Goal: Check status: Check status

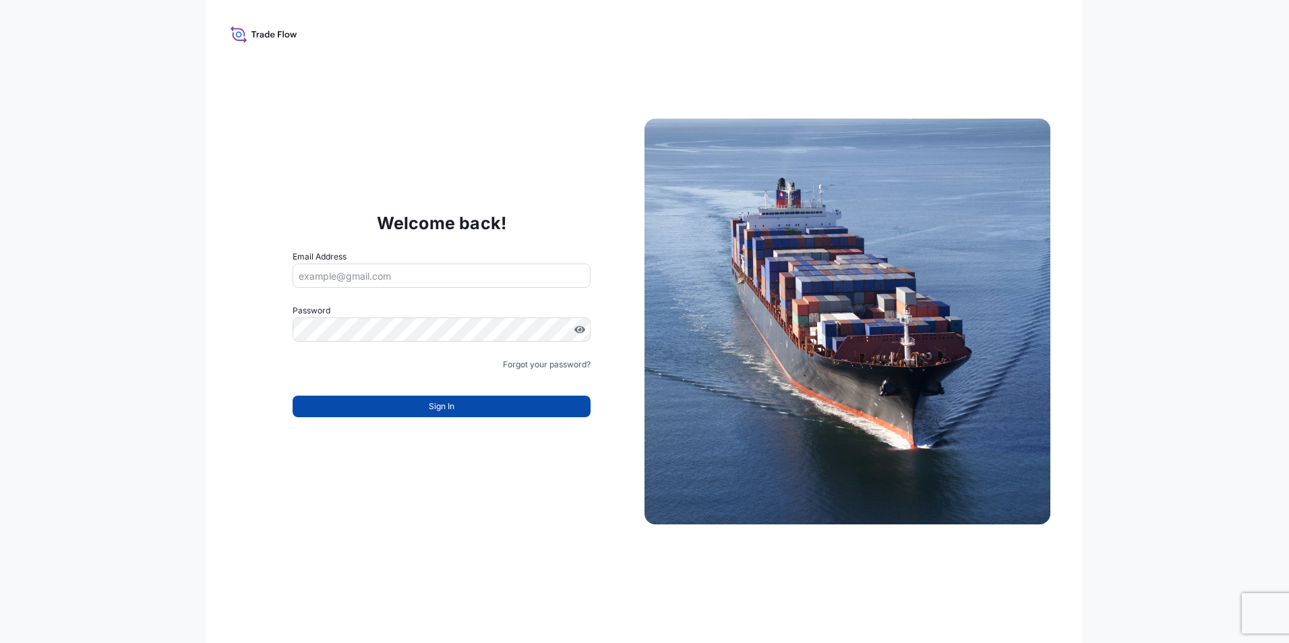
type input "[PERSON_NAME][EMAIL_ADDRESS][PERSON_NAME][DOMAIN_NAME]"
click at [467, 407] on button "Sign In" at bounding box center [442, 407] width 298 height 22
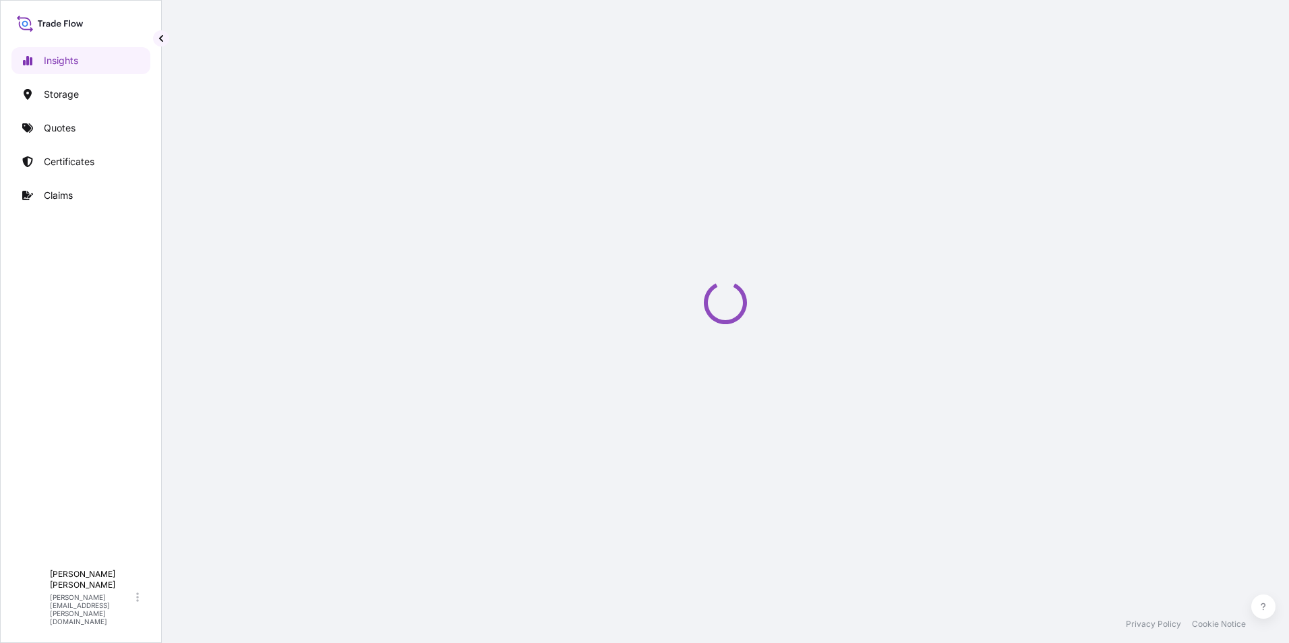
select select "2025"
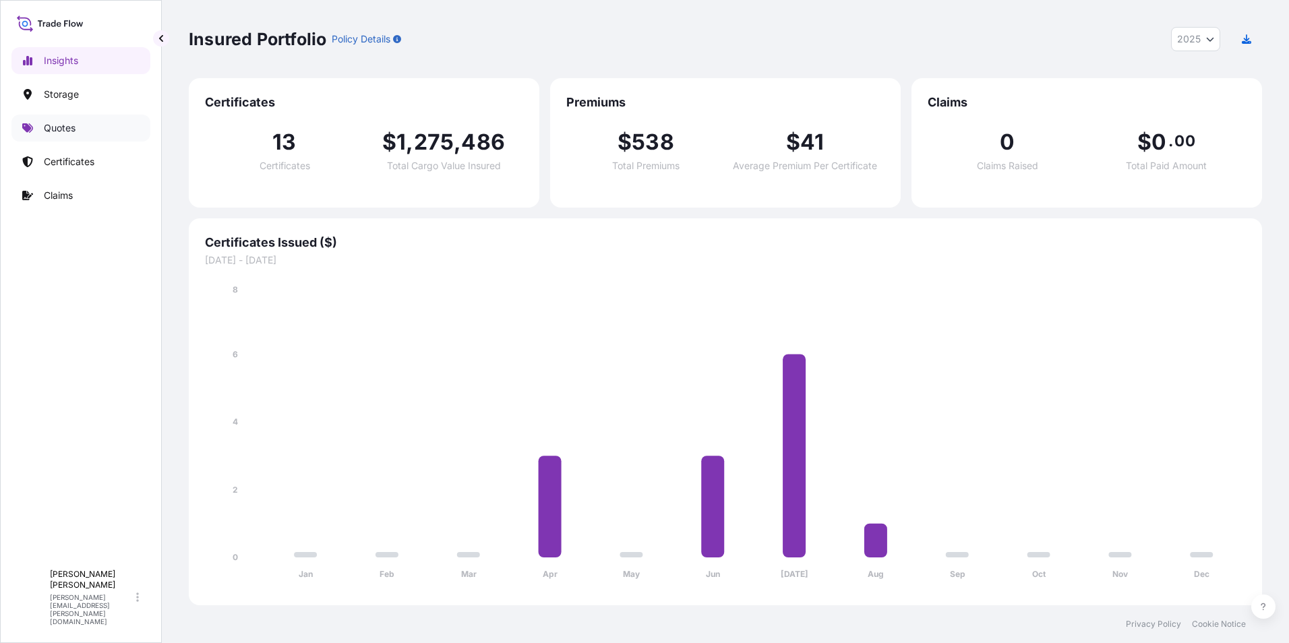
click at [57, 124] on p "Quotes" at bounding box center [60, 127] width 32 height 13
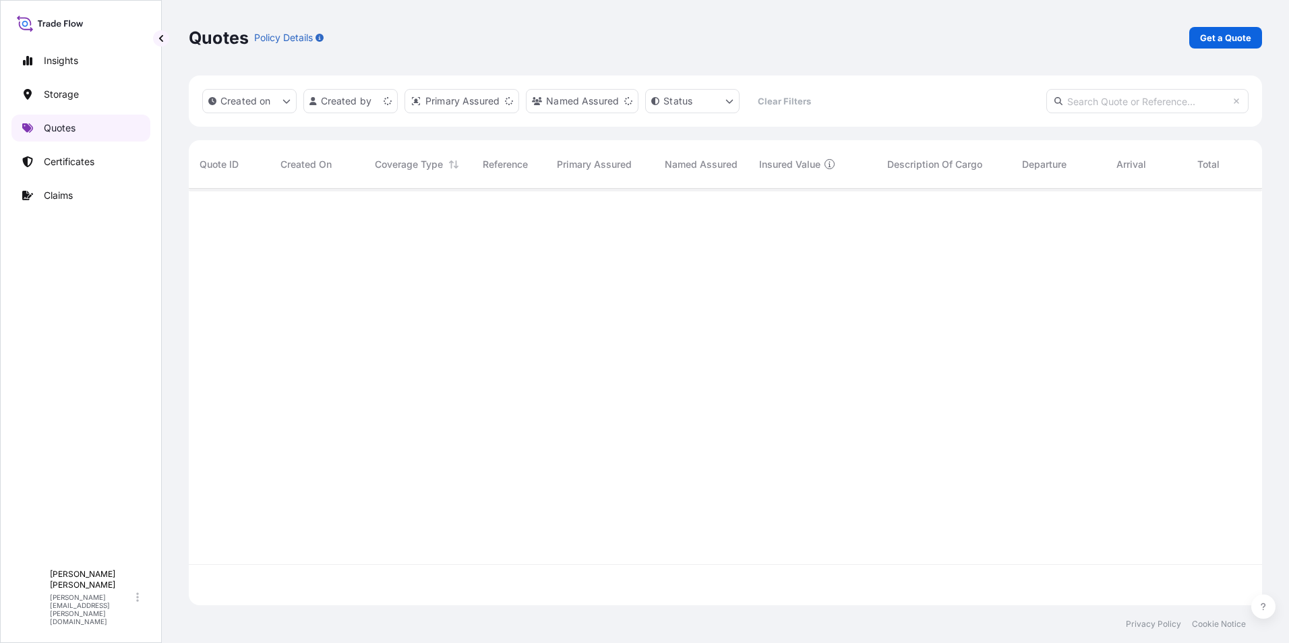
scroll to position [414, 1063]
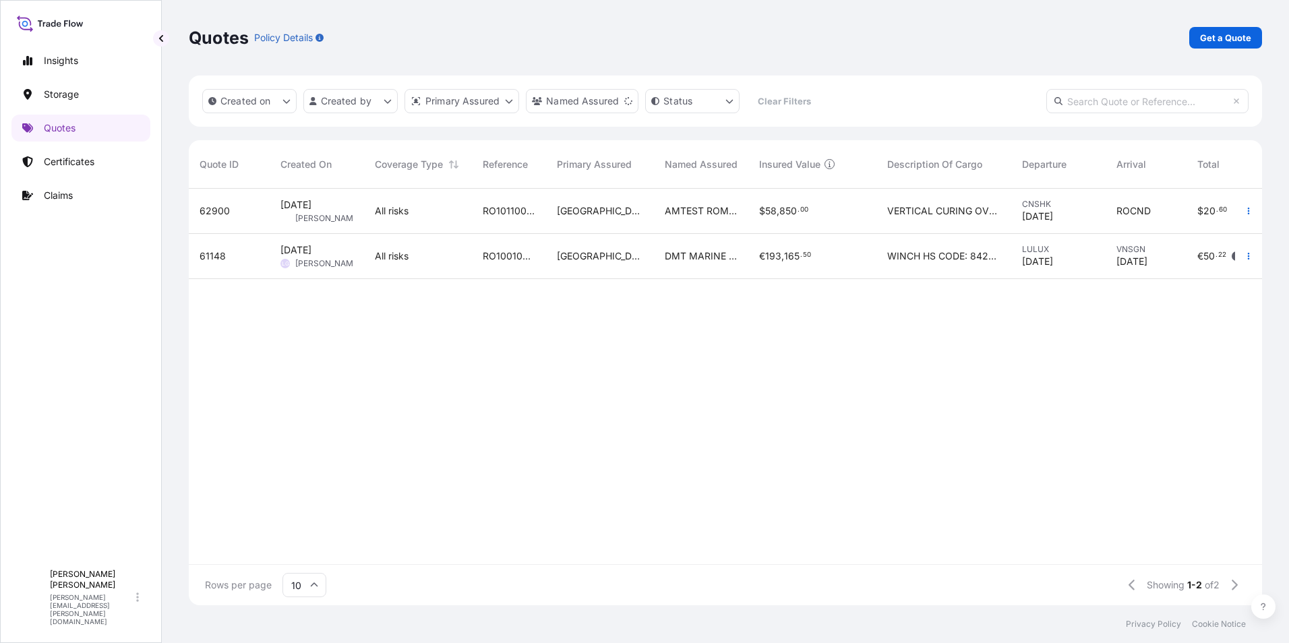
click at [873, 208] on div "$ 58 , 850 . 00" at bounding box center [813, 211] width 128 height 45
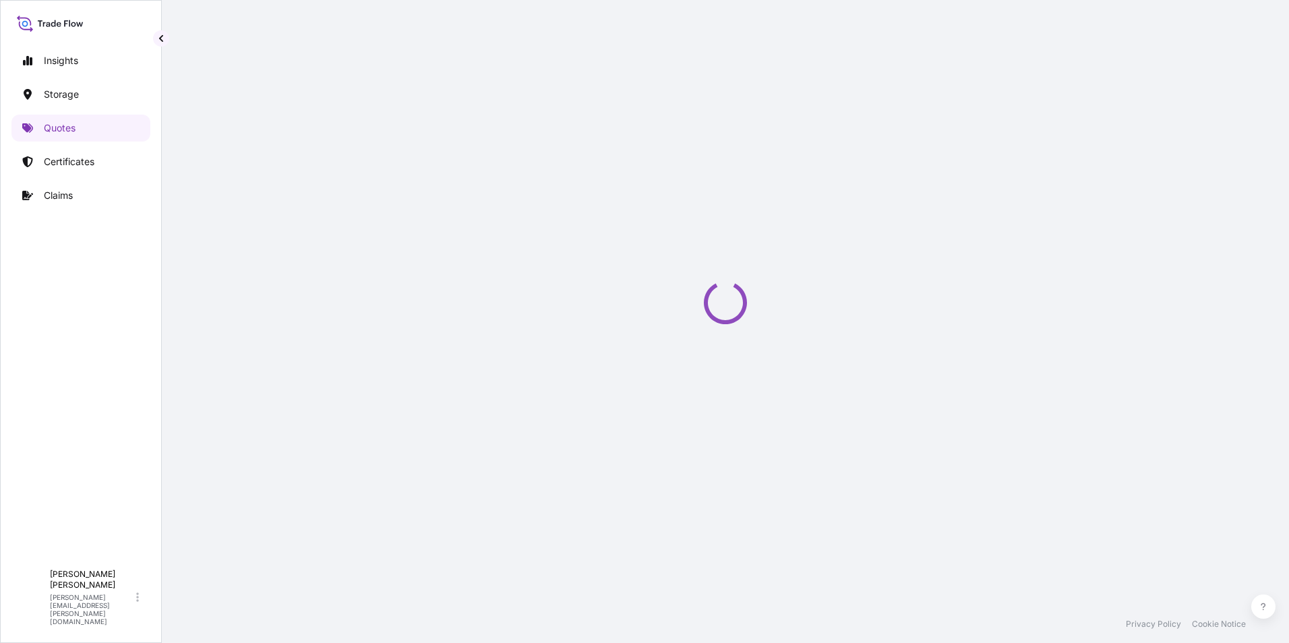
select select "Water"
select select "Road / [GEOGRAPHIC_DATA]"
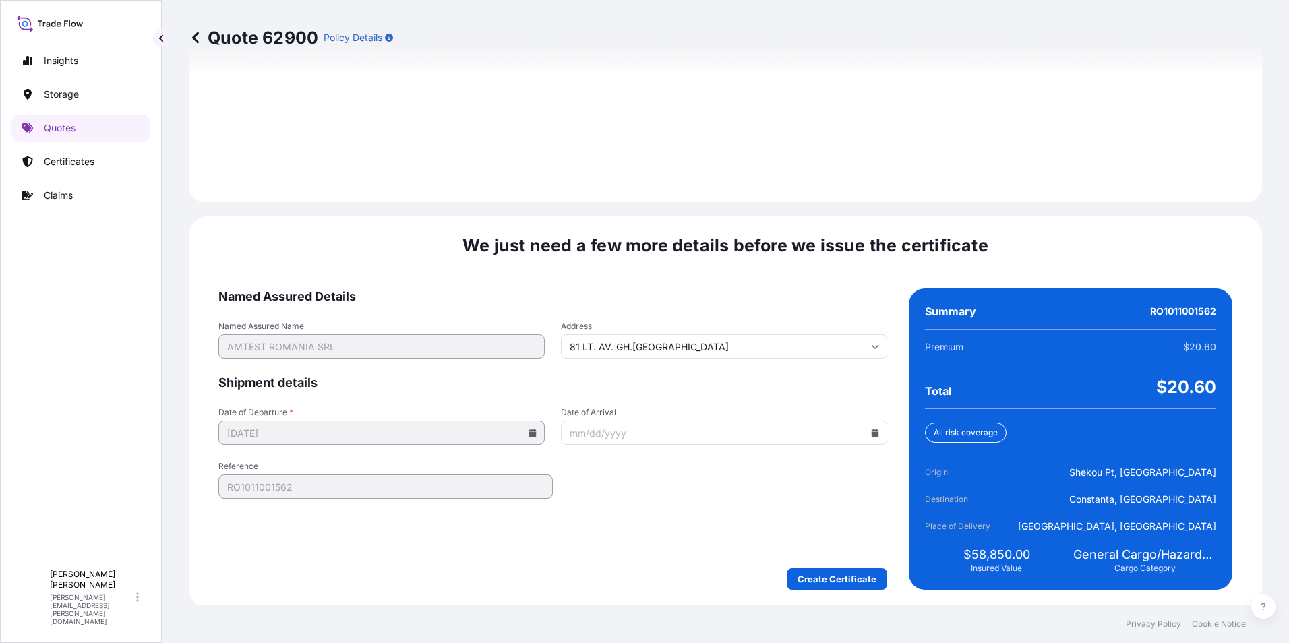
scroll to position [1926, 0]
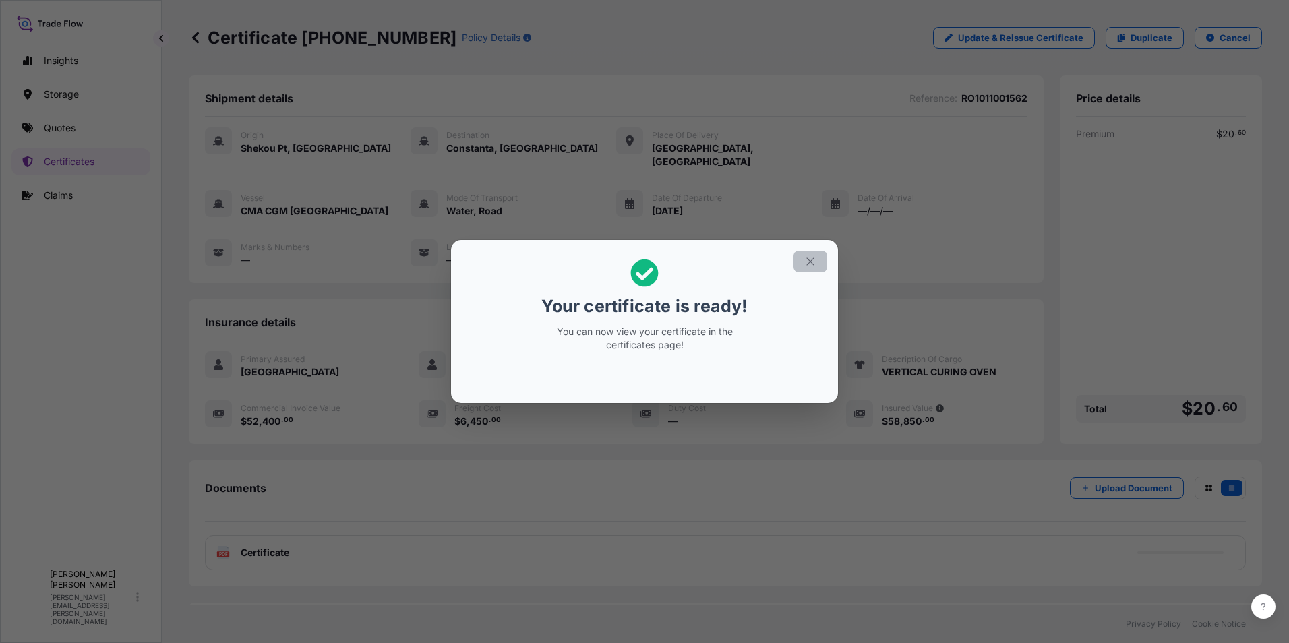
click at [813, 255] on button "button" at bounding box center [811, 262] width 34 height 22
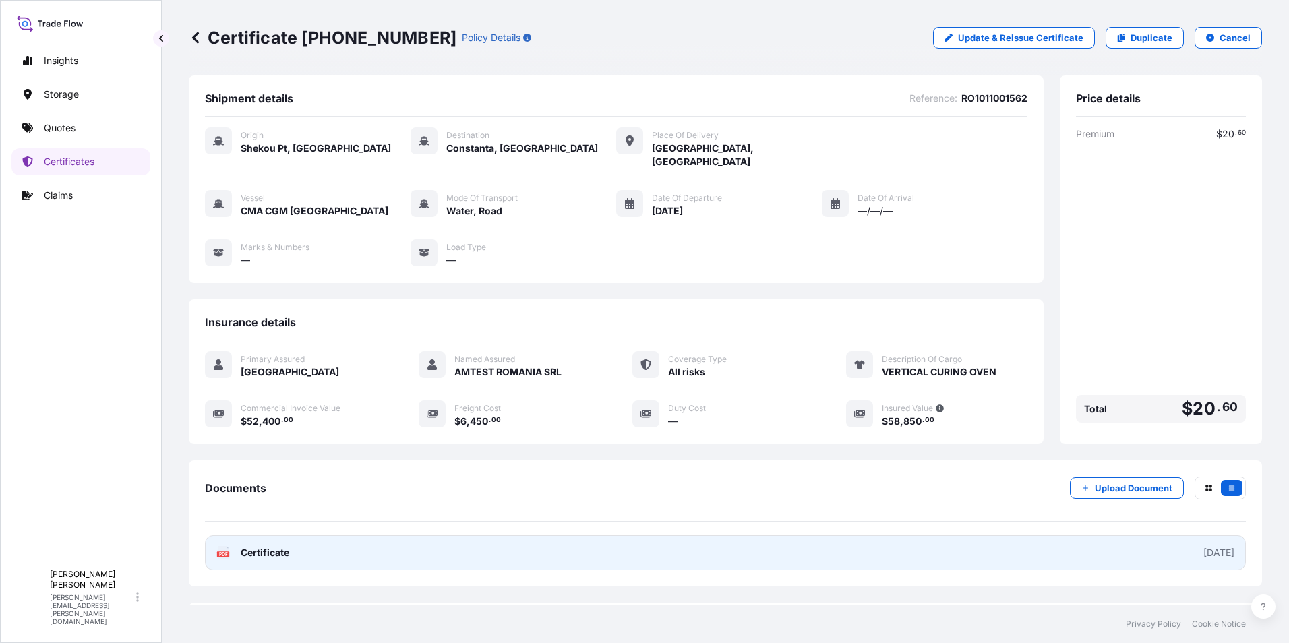
click at [223, 546] on icon at bounding box center [223, 552] width 11 height 13
